Goal: Browse casually: Explore the website without a specific task or goal

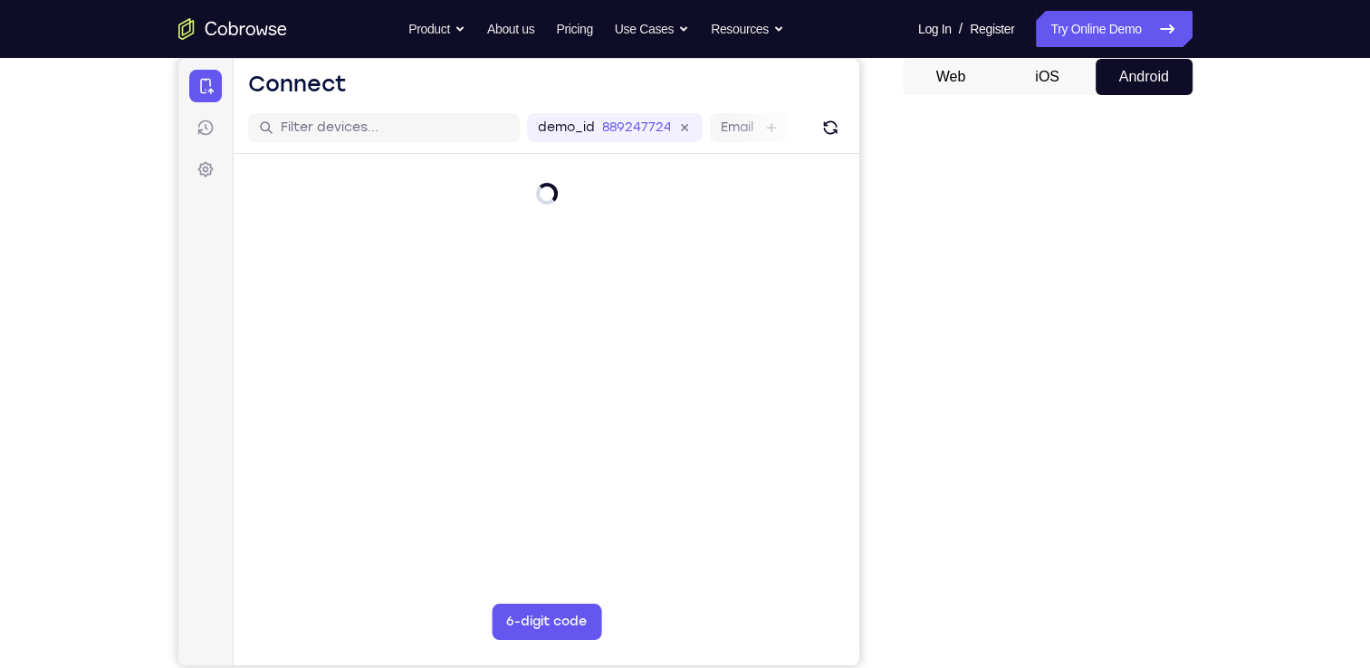
scroll to position [177, 0]
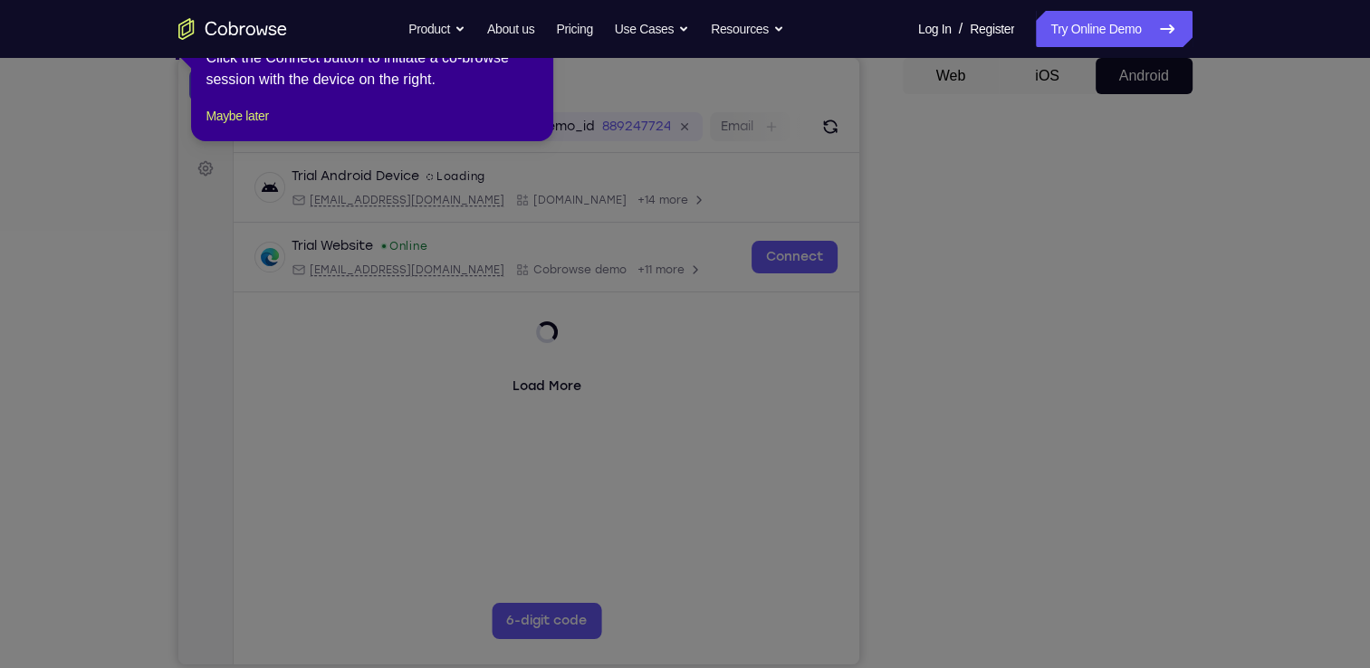
click at [1040, 628] on icon at bounding box center [691, 334] width 1383 height 668
click at [261, 127] on button "Maybe later" at bounding box center [236, 116] width 62 height 22
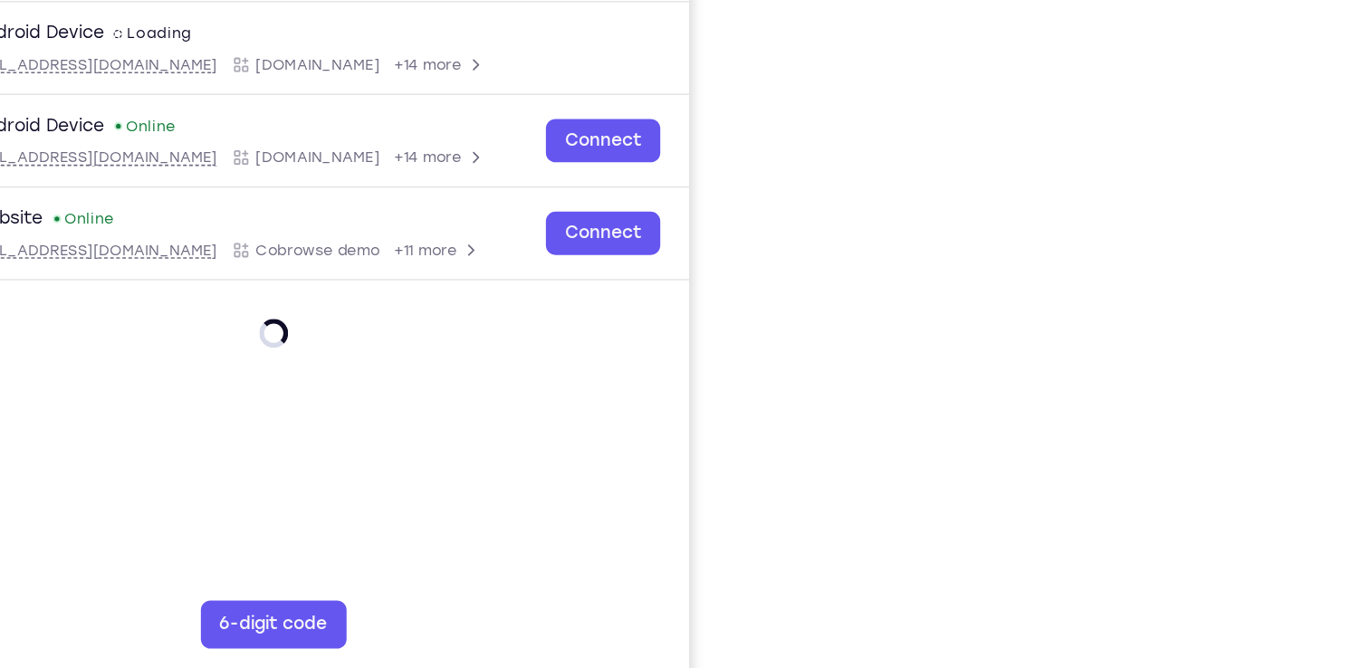
scroll to position [197, 0]
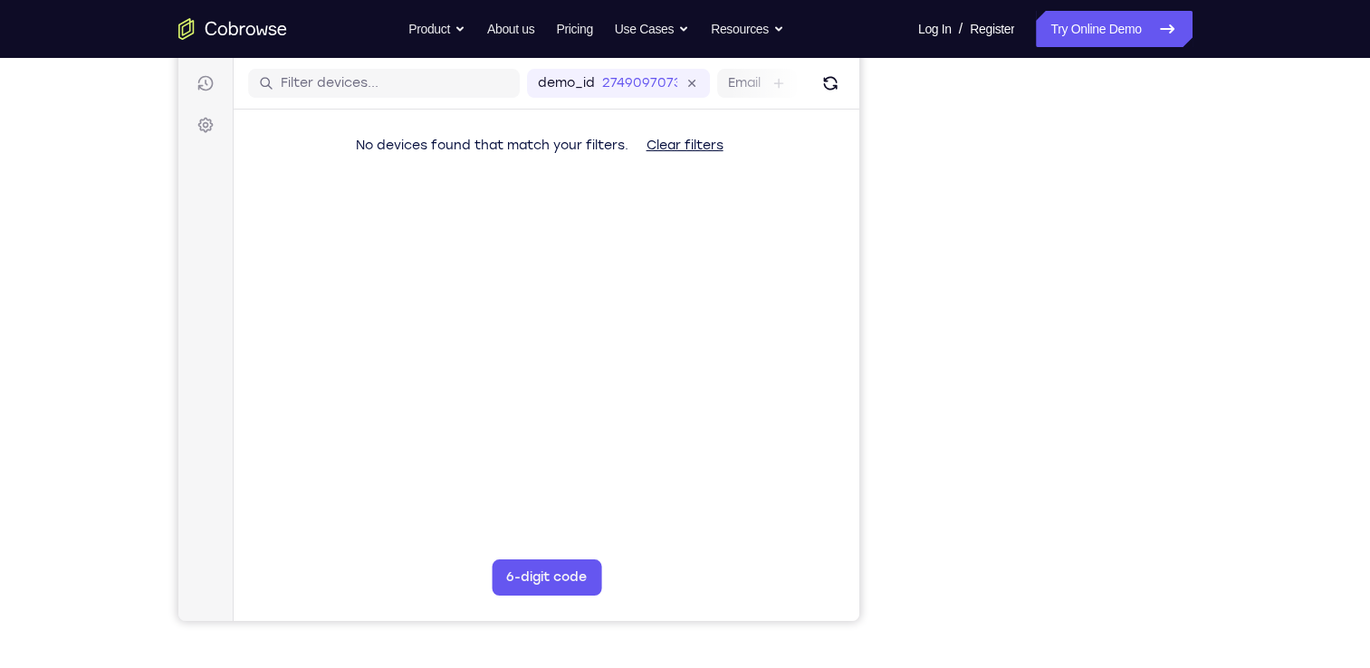
scroll to position [219, 0]
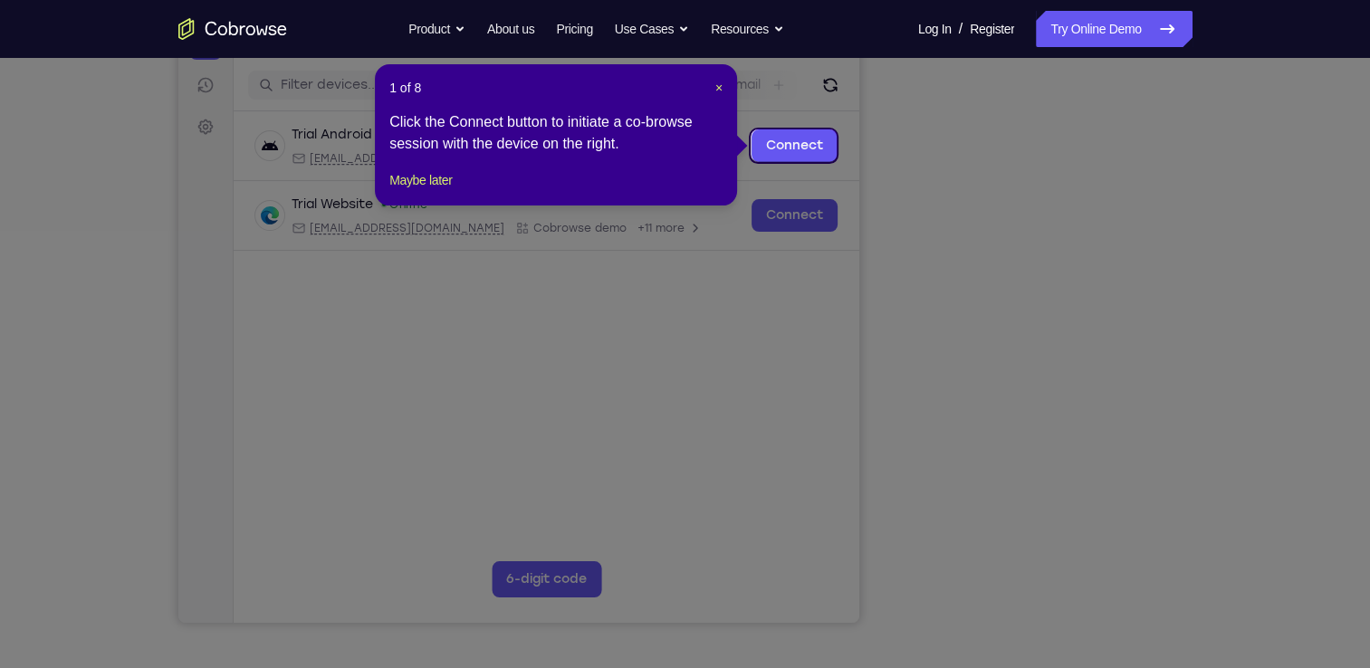
click at [427, 205] on div "1 of 8 × Click the Connect button to initiate a co-browse session with the devi…" at bounding box center [556, 134] width 362 height 141
click at [438, 205] on div "1 of 8 × Click the Connect button to initiate a co-browse session with the devi…" at bounding box center [556, 134] width 362 height 141
click at [452, 191] on button "Maybe later" at bounding box center [420, 180] width 62 height 22
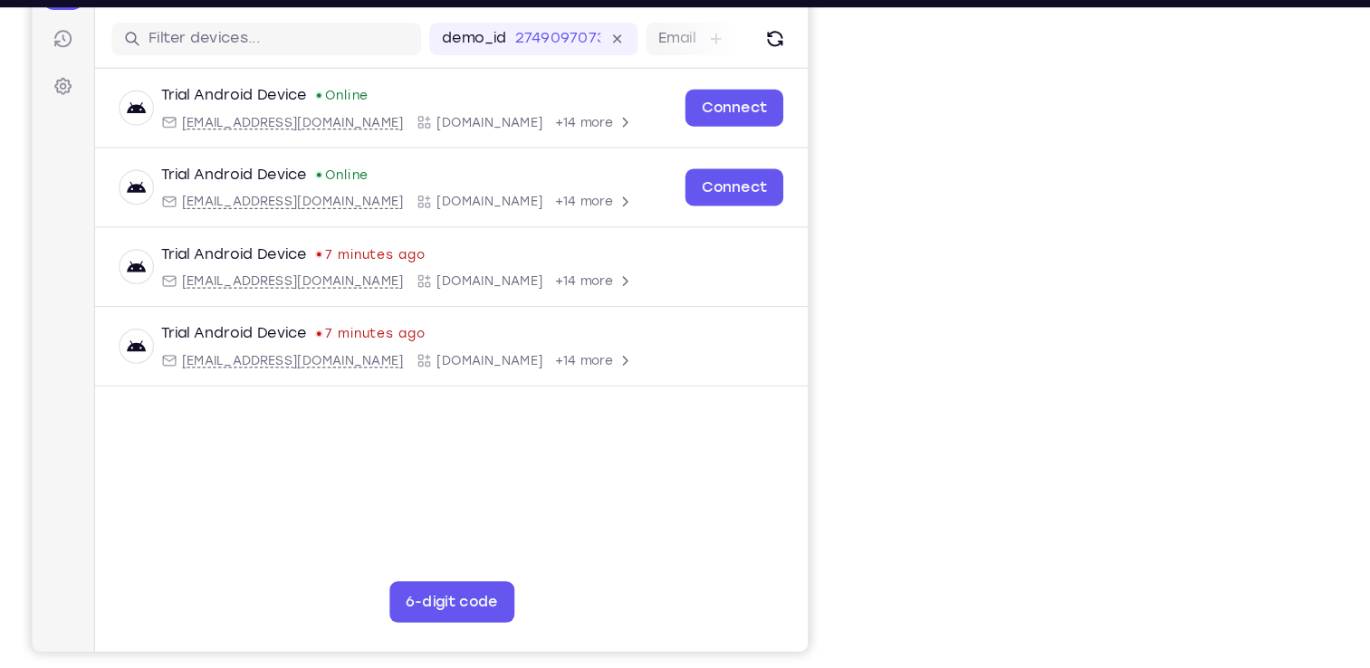
click at [870, 342] on div "Your Support Agent Your Customer Web iOS Android" at bounding box center [685, 289] width 1014 height 669
click at [1258, 351] on div "Your Support Agent Your Customer Web iOS Android Next Steps We’d be happy to gi…" at bounding box center [685, 436] width 1159 height 1194
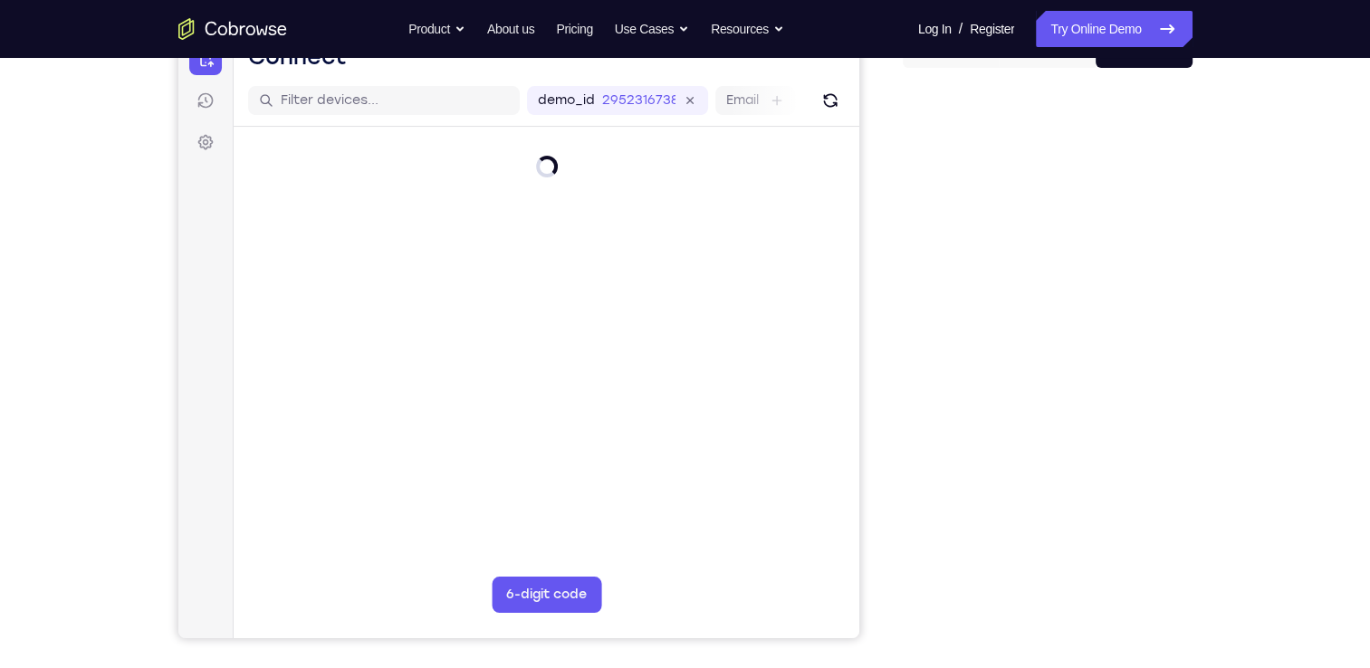
scroll to position [205, 0]
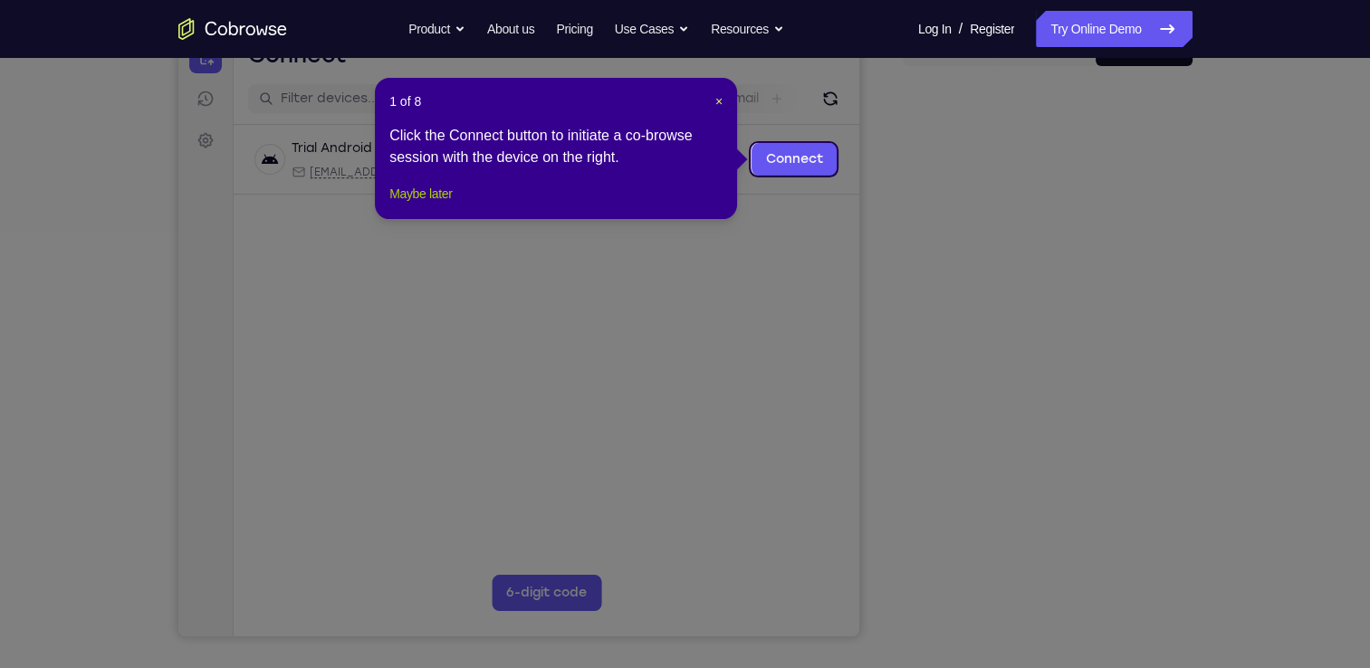
click at [425, 205] on button "Maybe later" at bounding box center [420, 194] width 62 height 22
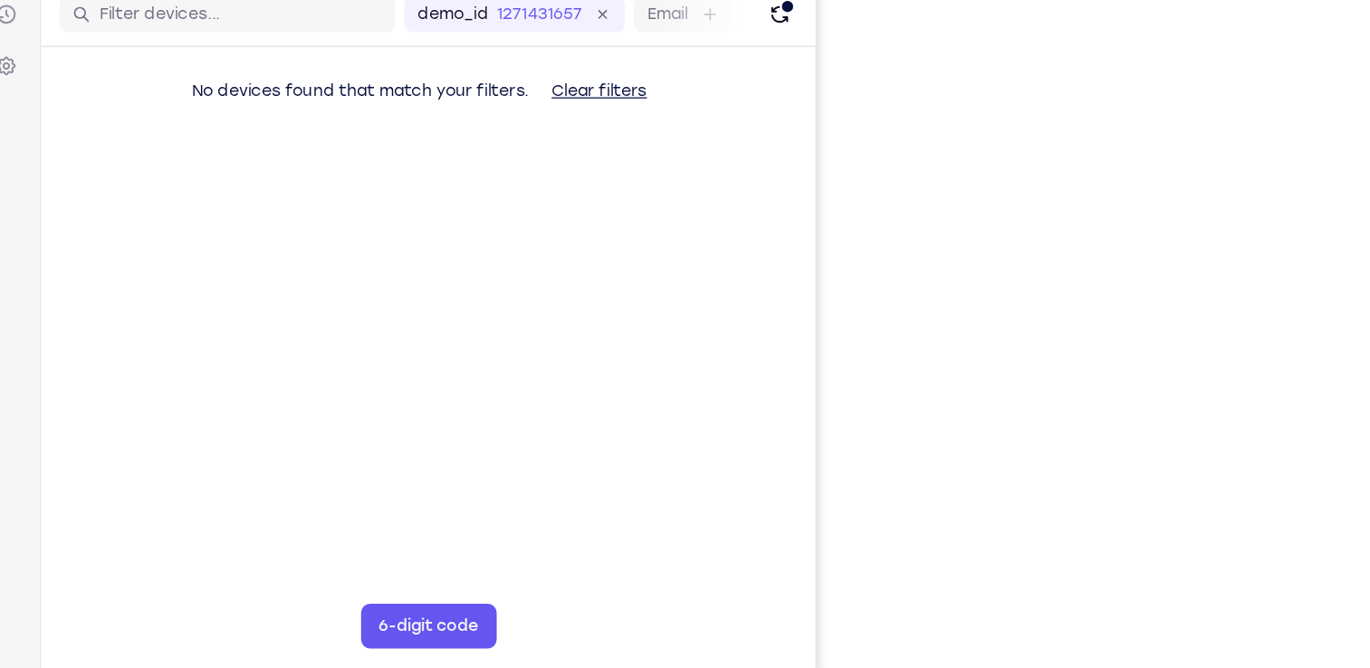
scroll to position [196, 0]
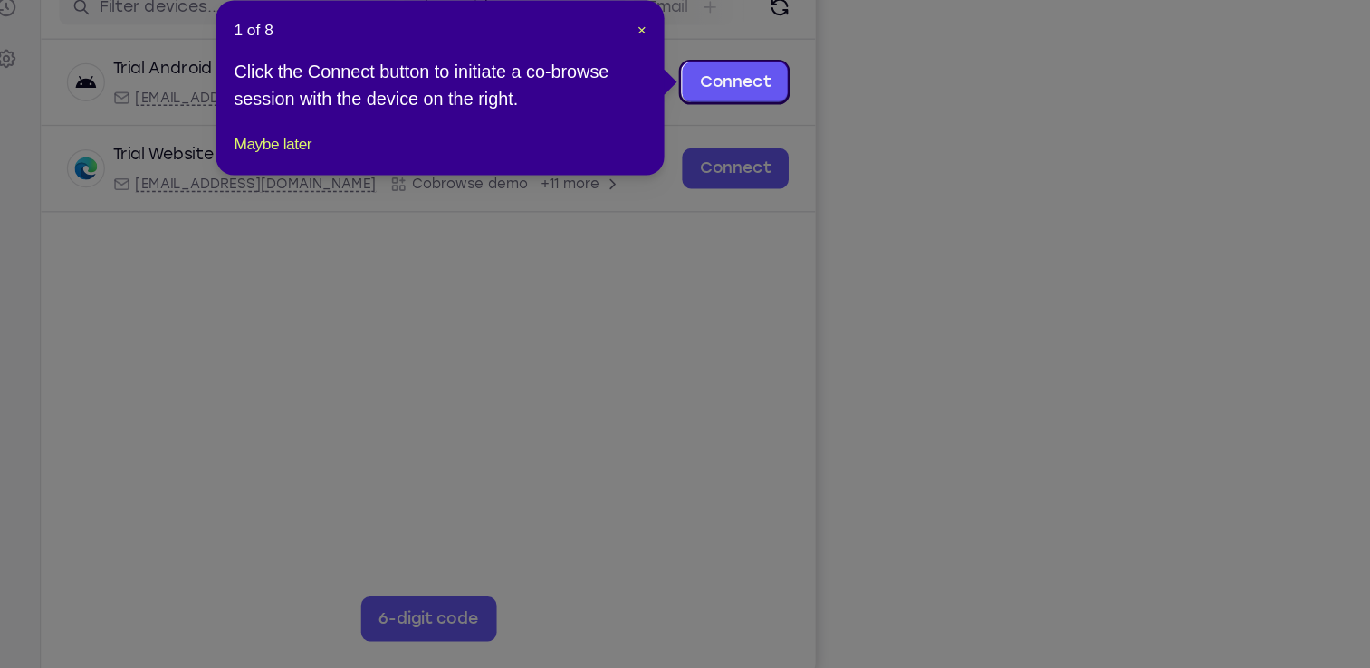
click at [1140, 510] on icon at bounding box center [691, 334] width 1383 height 668
drag, startPoint x: 441, startPoint y: 234, endPoint x: 638, endPoint y: 307, distance: 210.5
click at [441, 230] on button "Maybe later" at bounding box center [420, 219] width 62 height 22
